Goal: Transaction & Acquisition: Book appointment/travel/reservation

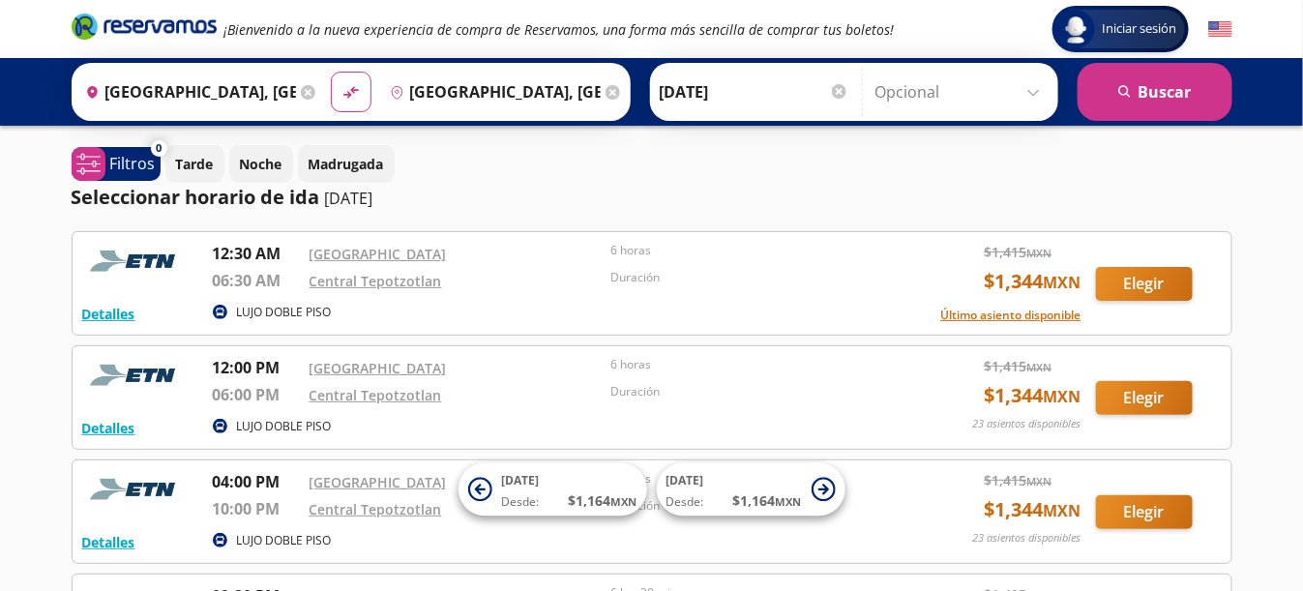
click at [471, 278] on div "Central Tepotzotlan" at bounding box center [455, 280] width 292 height 23
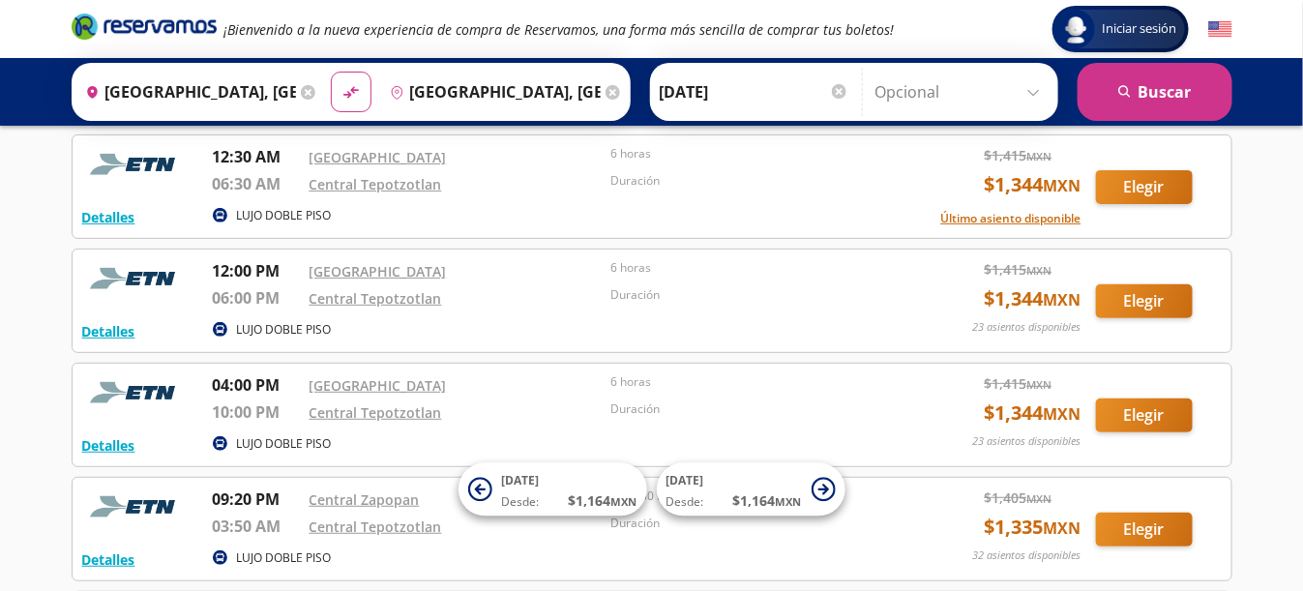
scroll to position [97, 0]
click at [1040, 93] on input "Opcional" at bounding box center [961, 92] width 173 height 48
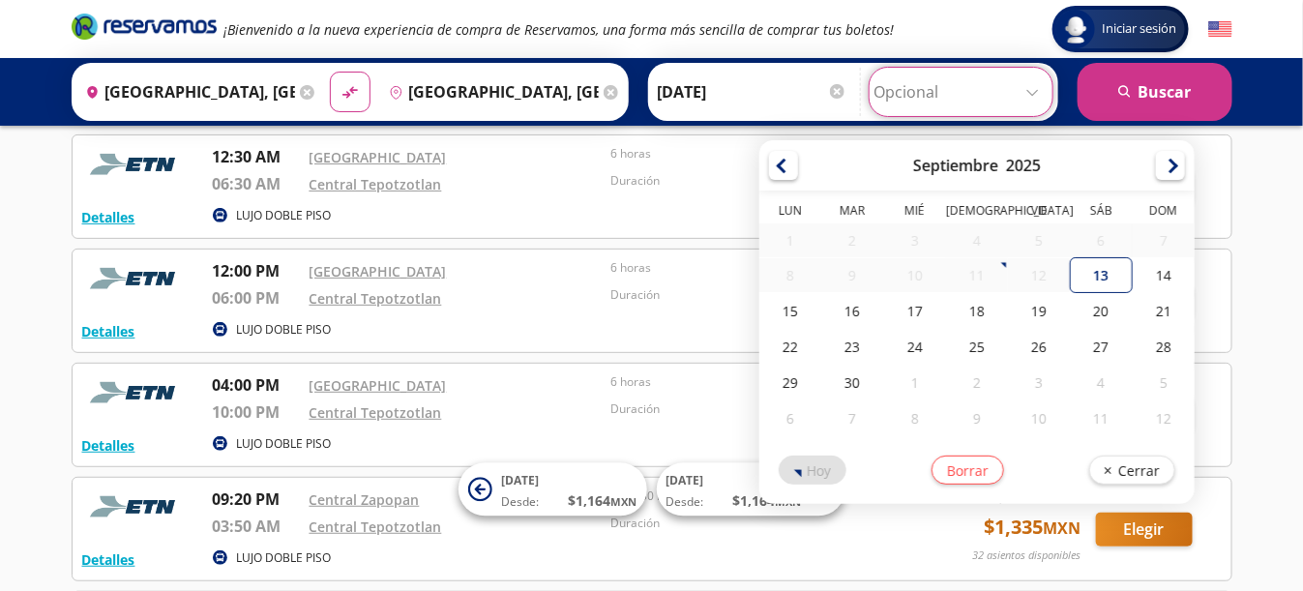
click at [1266, 290] on div "Iniciar sesión Iniciar sesión ¡Bienvenido a la nueva experiencia de compra de R…" at bounding box center [651, 447] width 1303 height 1088
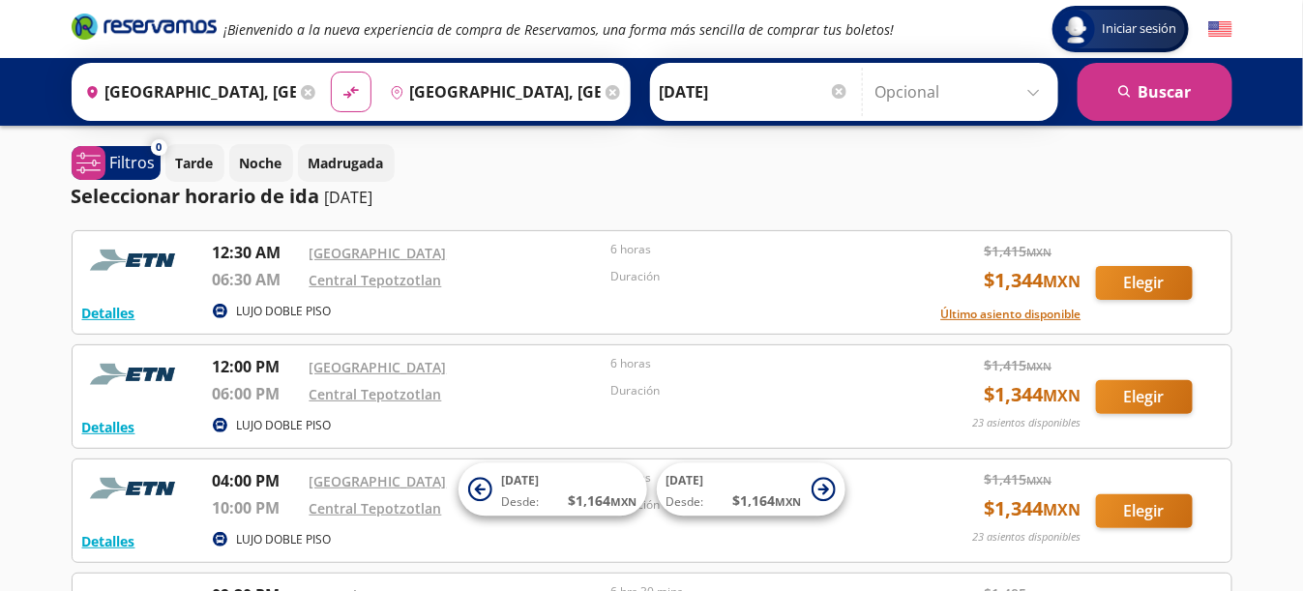
scroll to position [0, 0]
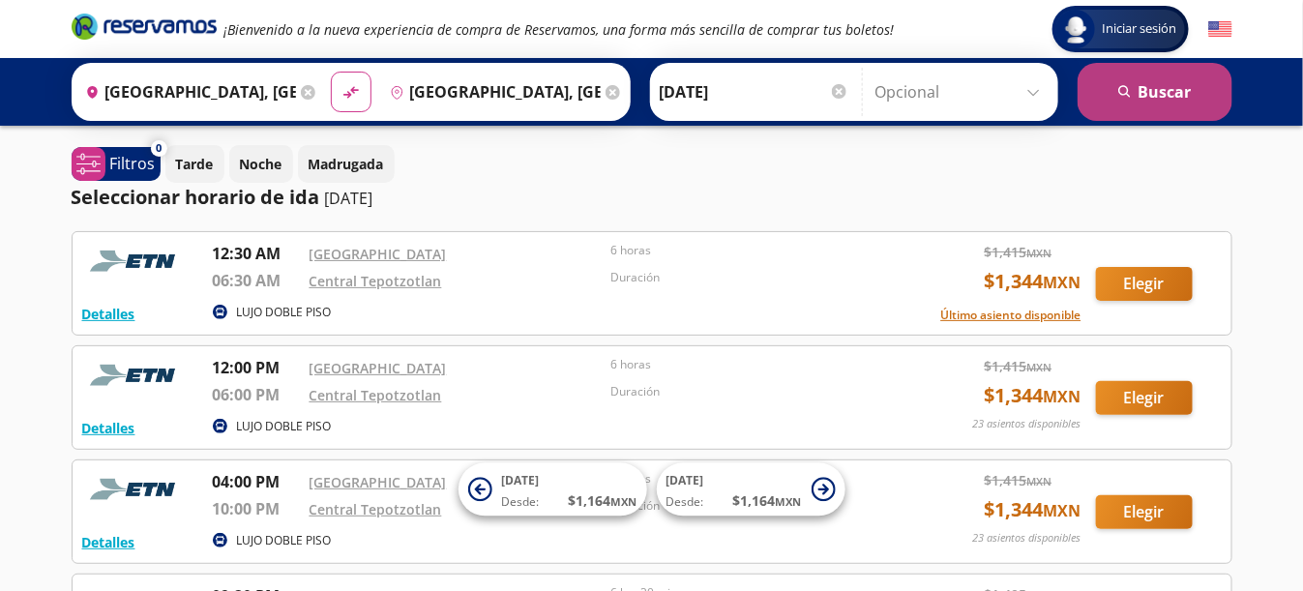
click at [1141, 92] on button "search [GEOGRAPHIC_DATA]" at bounding box center [1154, 92] width 155 height 58
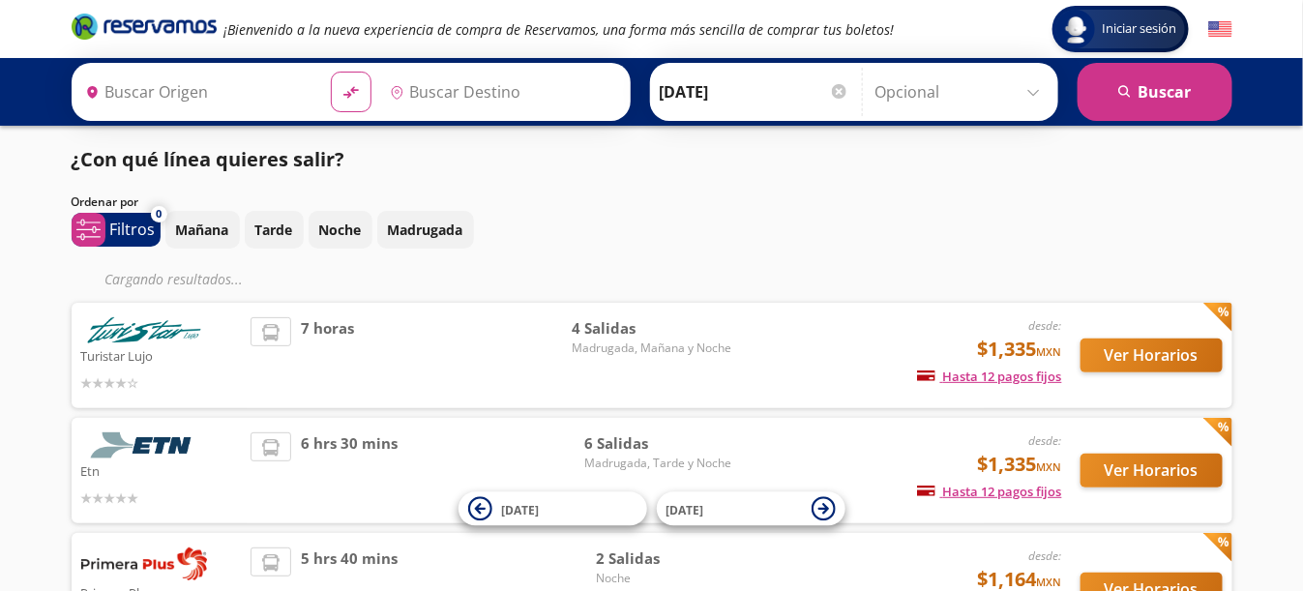
type input "[GEOGRAPHIC_DATA], [GEOGRAPHIC_DATA]"
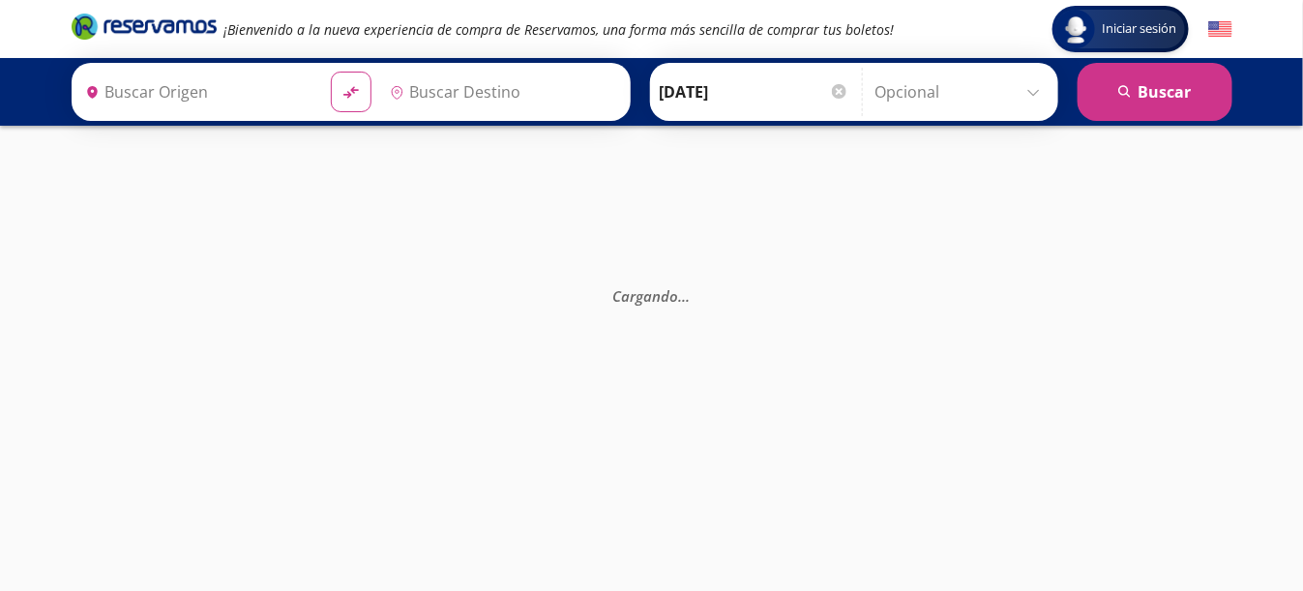
type input "[GEOGRAPHIC_DATA], [GEOGRAPHIC_DATA]"
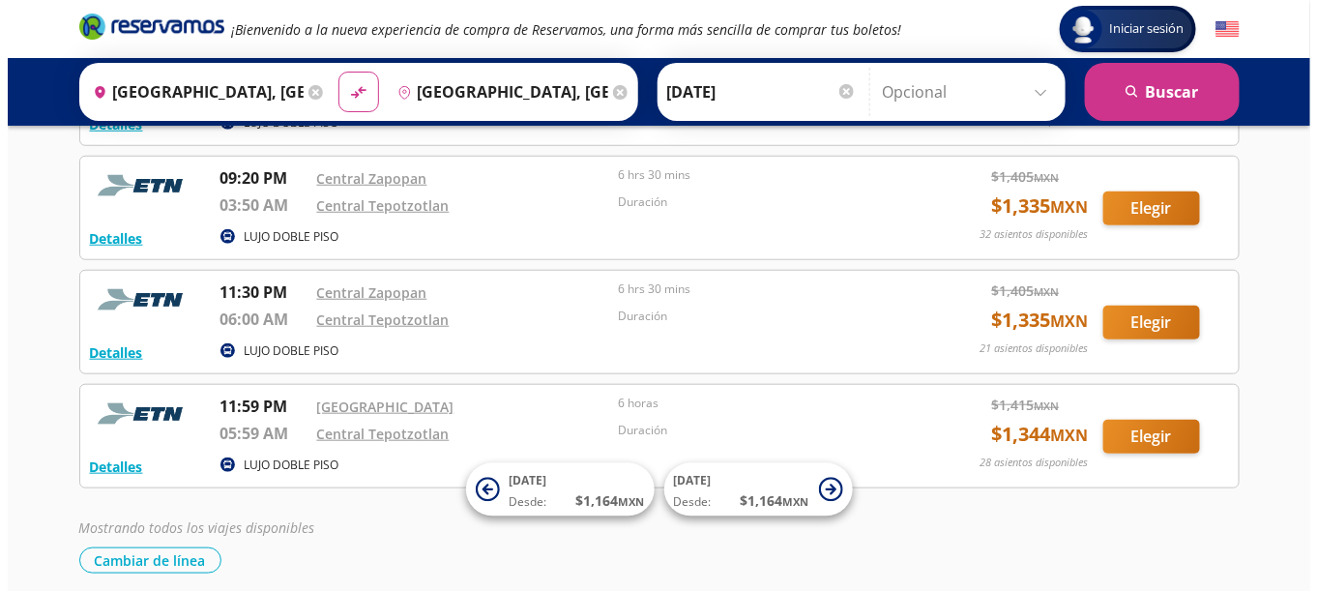
scroll to position [387, 0]
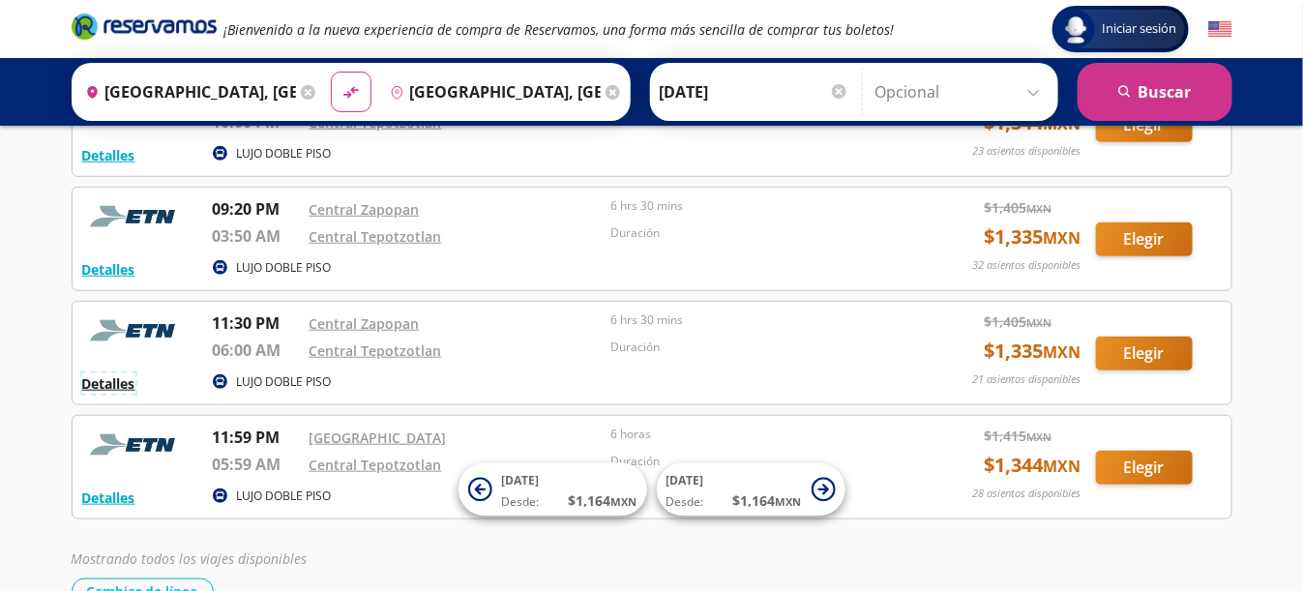
click at [104, 373] on button "Detalles" at bounding box center [108, 383] width 53 height 20
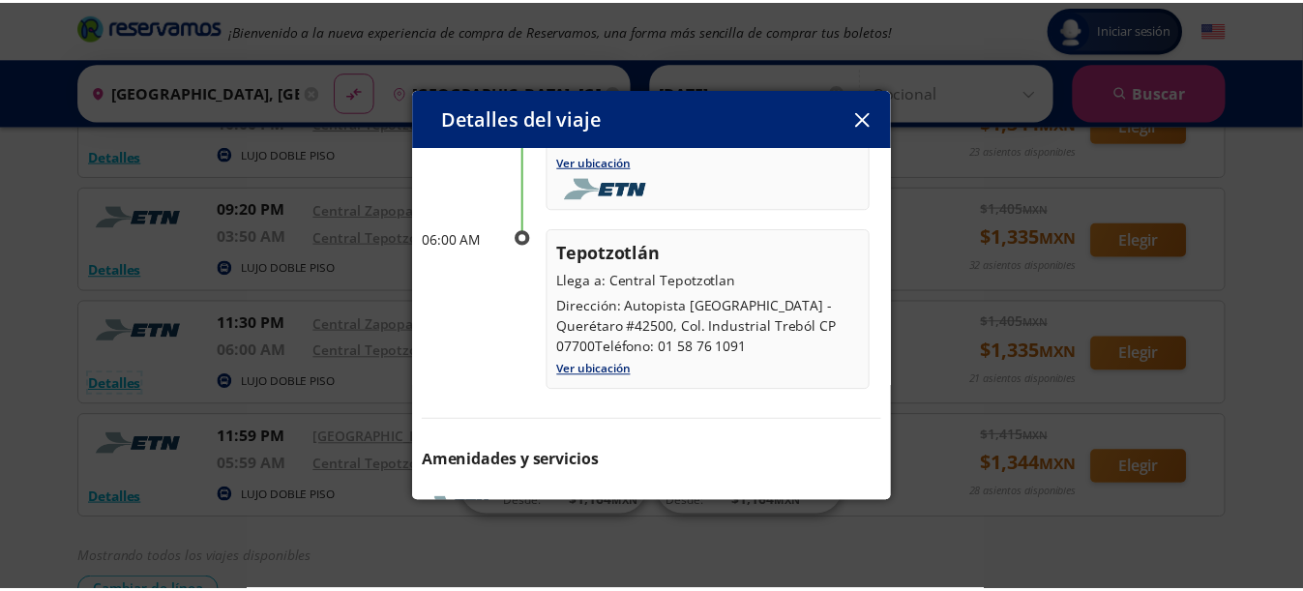
scroll to position [304, 0]
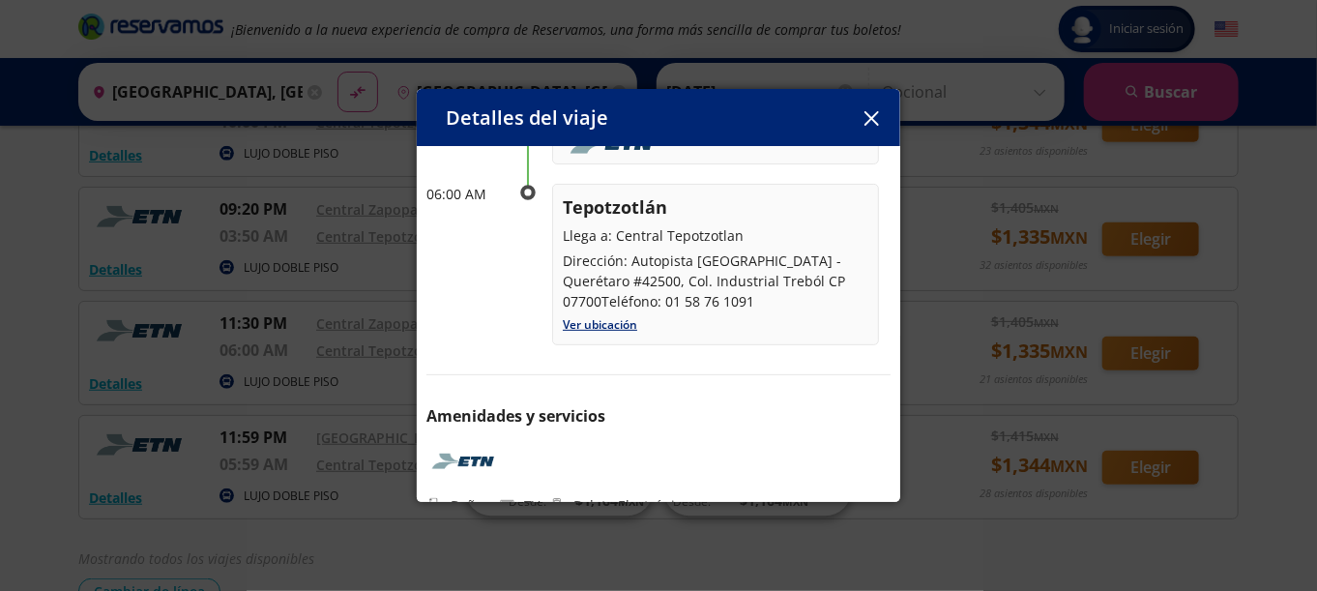
click at [876, 121] on icon "button" at bounding box center [872, 118] width 15 height 15
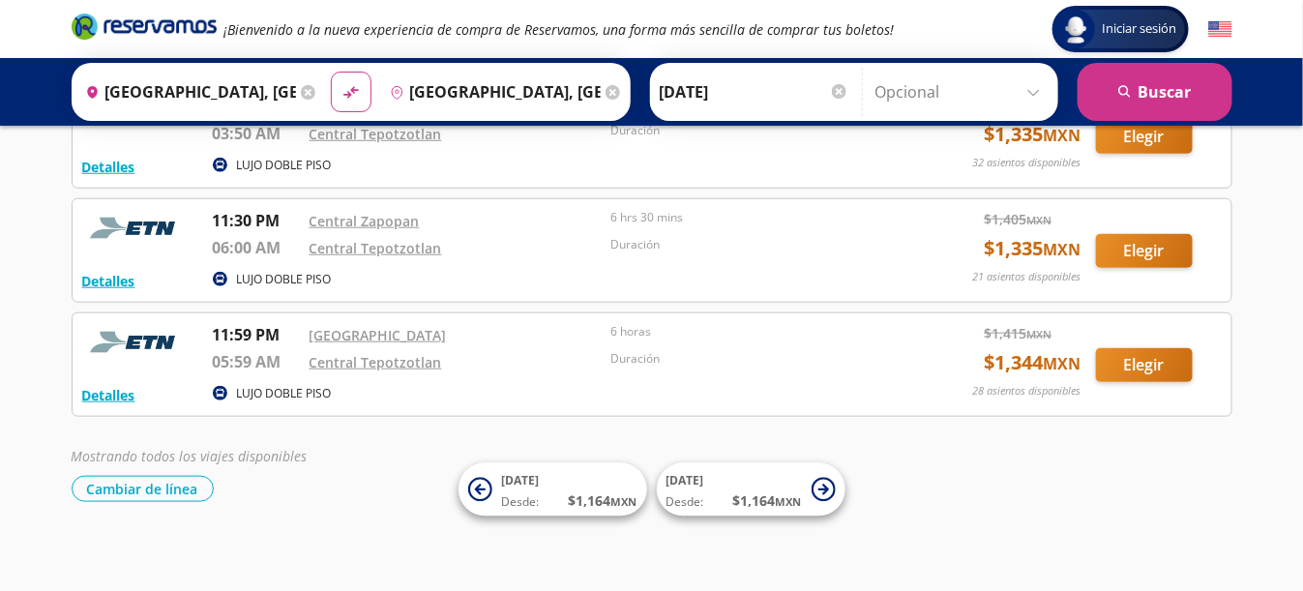
scroll to position [491, 0]
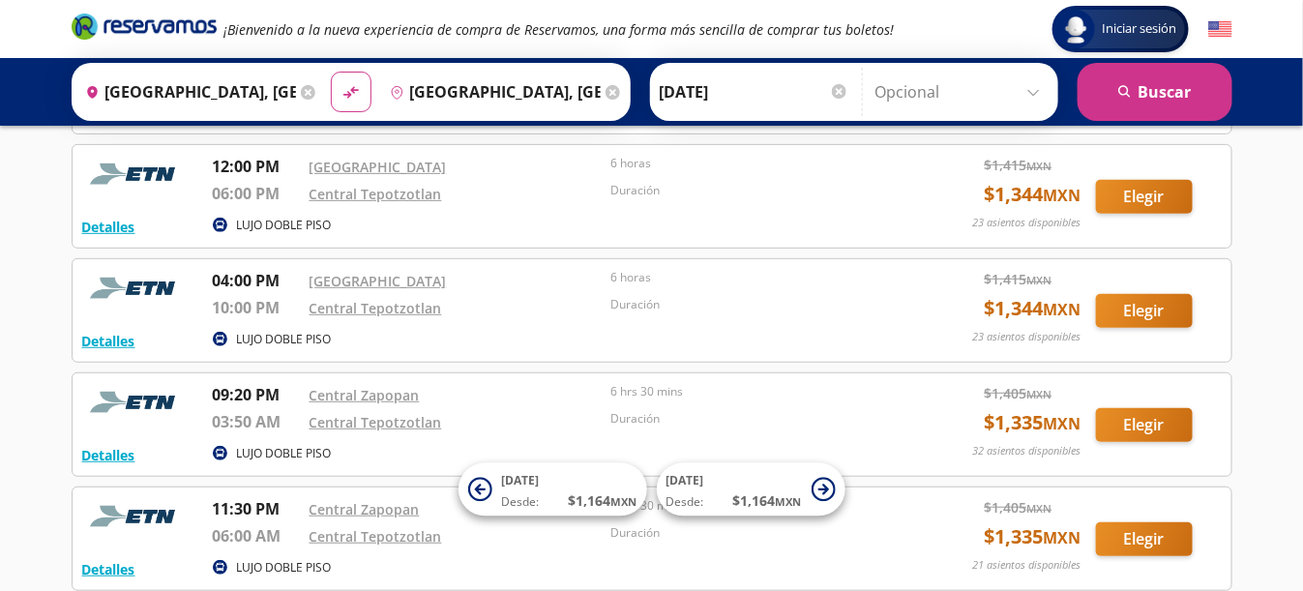
scroll to position [298, 0]
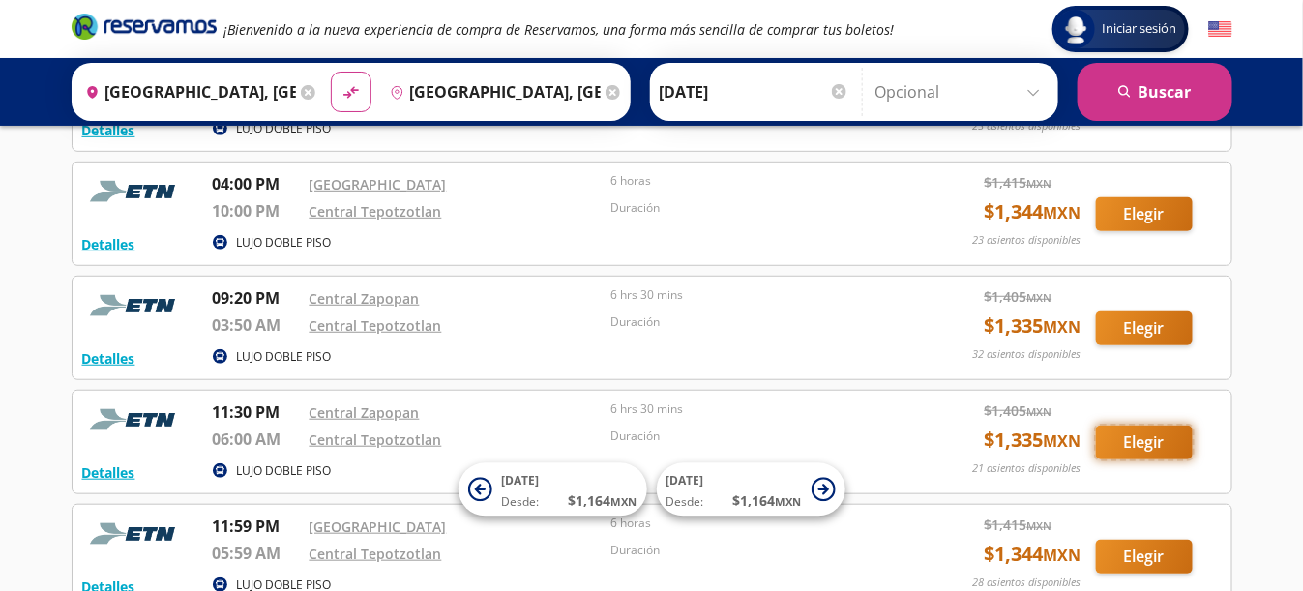
click at [1146, 432] on button "Elegir" at bounding box center [1144, 442] width 97 height 34
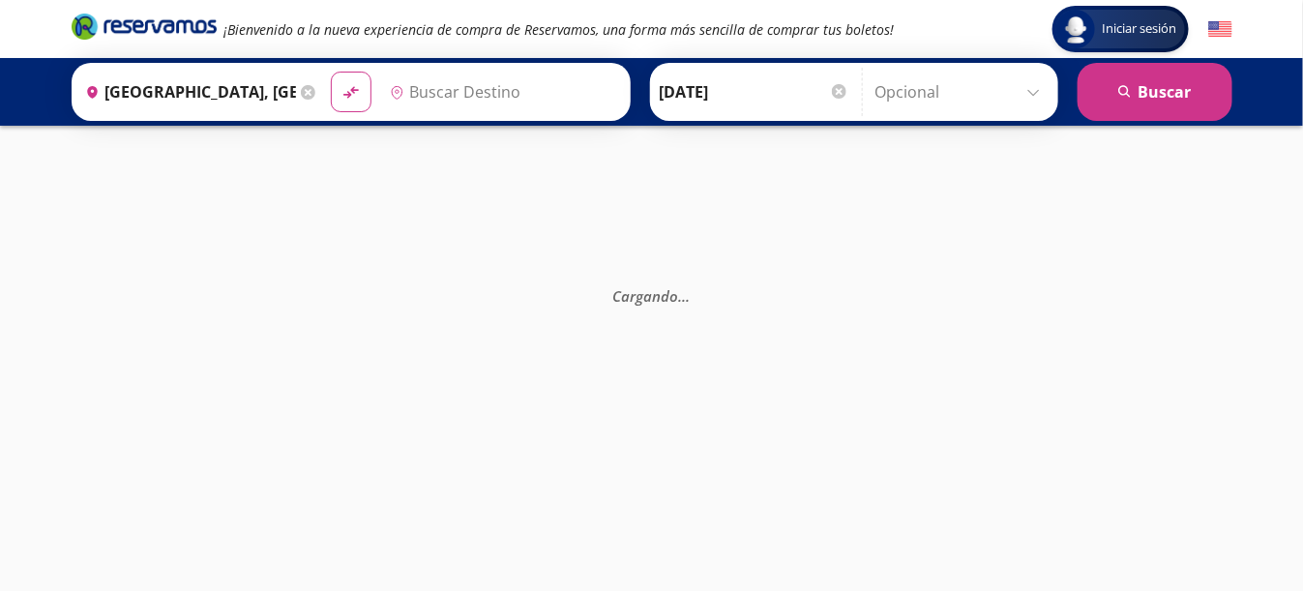
type input "[GEOGRAPHIC_DATA], [GEOGRAPHIC_DATA]"
